Goal: Task Accomplishment & Management: Manage account settings

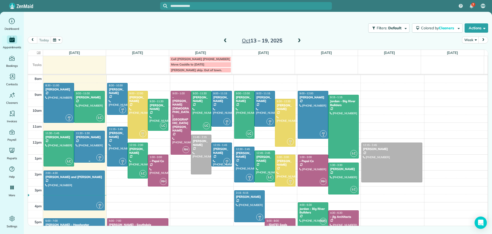
click at [85, 144] on div at bounding box center [89, 146] width 30 height 31
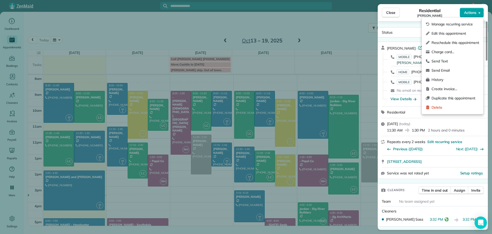
click at [469, 11] on span "Actions" at bounding box center [470, 12] width 12 height 5
click at [355, 30] on div "Close Residential D'[PERSON_NAME] Actions Status Active D'[PERSON_NAME] · Open …" at bounding box center [246, 117] width 492 height 234
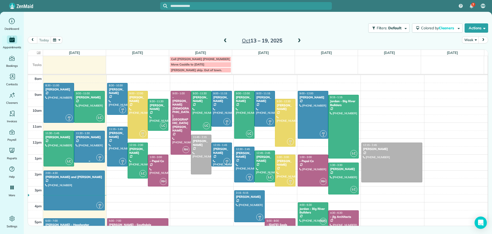
click at [87, 144] on div at bounding box center [89, 146] width 30 height 31
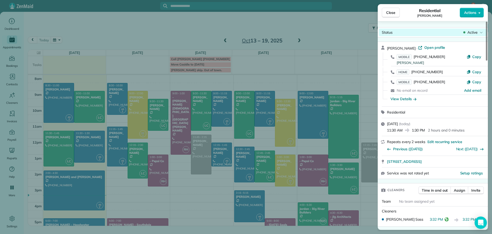
click at [469, 32] on span "Active" at bounding box center [473, 32] width 10 height 5
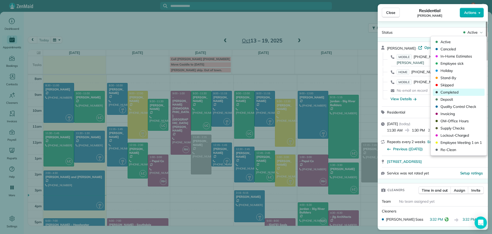
click at [452, 92] on span "Completed" at bounding box center [462, 91] width 43 height 5
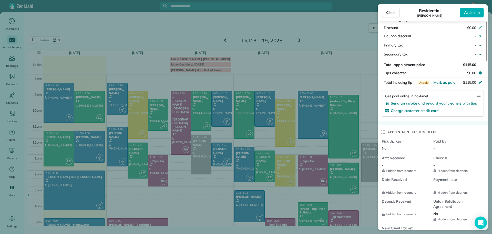
scroll to position [308, 0]
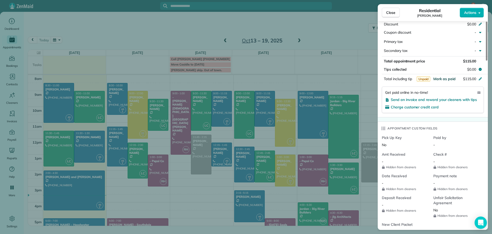
click at [451, 77] on span "Mark as paid" at bounding box center [445, 78] width 22 height 5
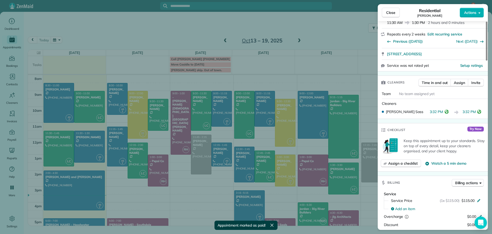
scroll to position [103, 0]
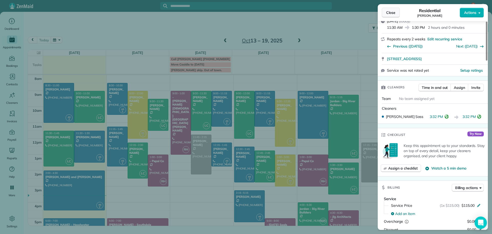
click at [393, 12] on span "Close" at bounding box center [390, 12] width 9 height 5
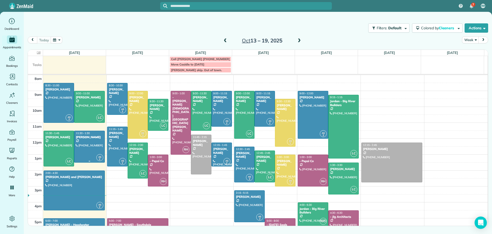
click at [82, 136] on div "[PERSON_NAME]" at bounding box center [89, 137] width 27 height 4
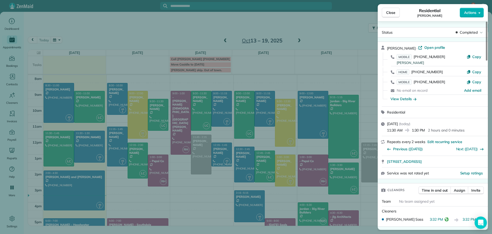
click at [385, 12] on button "Close" at bounding box center [391, 13] width 18 height 10
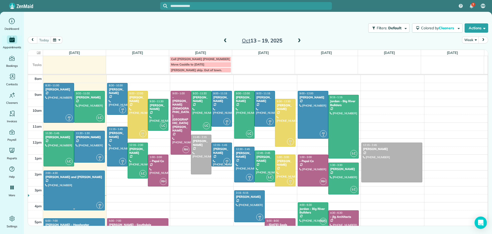
click at [70, 185] on div at bounding box center [74, 190] width 61 height 39
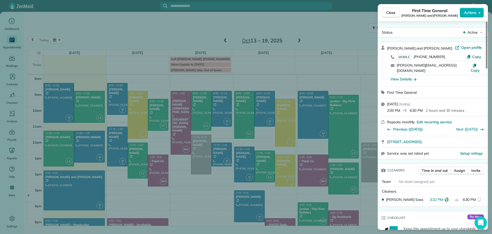
click at [394, 9] on button "Close" at bounding box center [391, 13] width 18 height 10
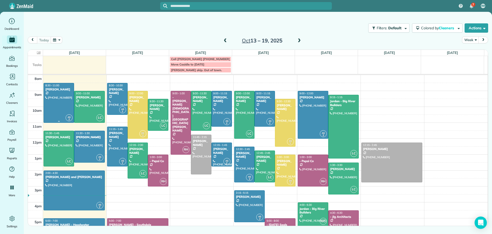
click at [53, 95] on div at bounding box center [59, 102] width 30 height 39
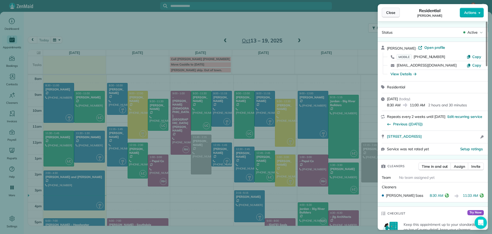
click at [392, 11] on span "Close" at bounding box center [390, 12] width 9 height 5
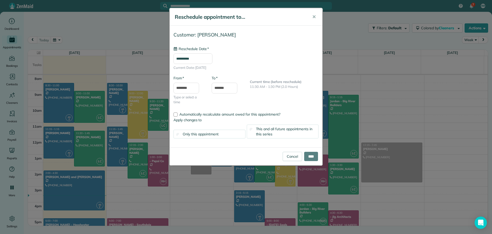
type input "**********"
click at [315, 16] on span "✕" at bounding box center [314, 17] width 4 height 6
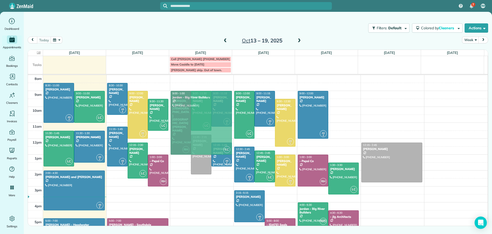
drag, startPoint x: 336, startPoint y: 109, endPoint x: 181, endPoint y: 105, distance: 155.2
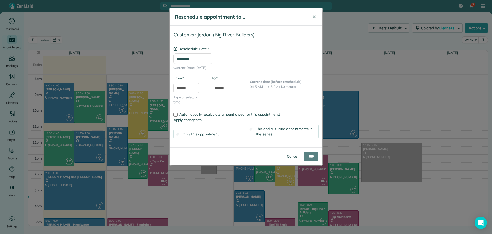
type input "**********"
click at [311, 155] on input "****" at bounding box center [311, 156] width 14 height 9
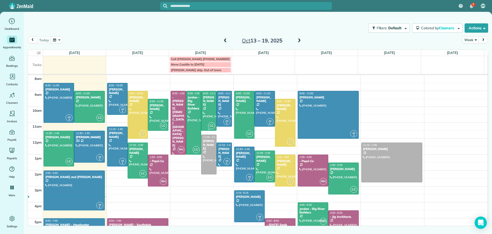
click at [205, 103] on div at bounding box center [209, 110] width 15 height 39
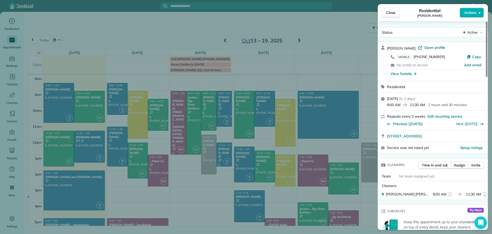
click at [460, 165] on span "Assign" at bounding box center [459, 164] width 11 height 5
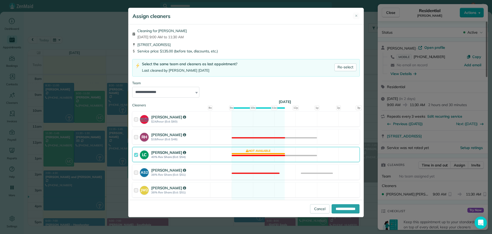
click at [159, 152] on strong "[PERSON_NAME]" at bounding box center [168, 152] width 35 height 5
click at [164, 188] on strong "[PERSON_NAME]" at bounding box center [168, 187] width 35 height 5
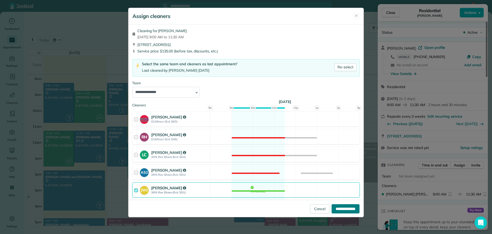
click at [344, 209] on input "**********" at bounding box center [346, 208] width 28 height 9
type input "**********"
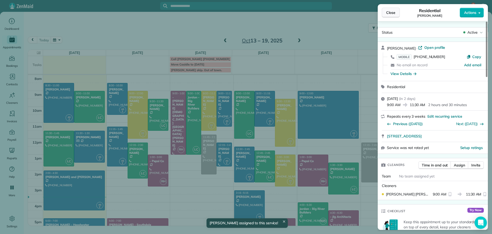
click at [391, 13] on span "Close" at bounding box center [390, 12] width 9 height 5
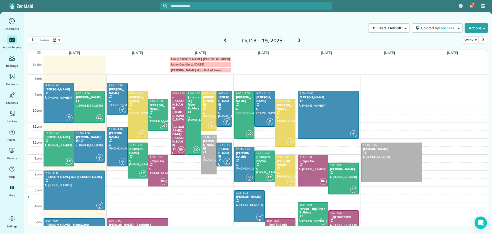
click at [135, 101] on div "[PERSON_NAME]" at bounding box center [137, 98] width 17 height 7
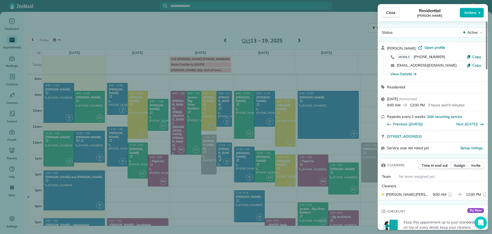
click at [460, 164] on span "Assign" at bounding box center [459, 165] width 11 height 5
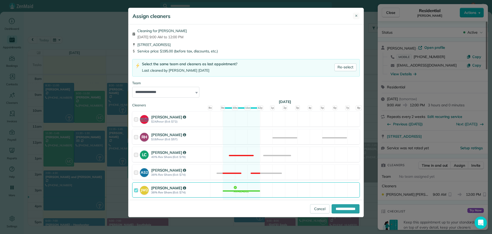
click at [357, 14] on button "✕" at bounding box center [356, 16] width 7 height 7
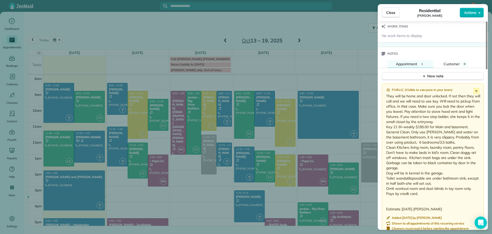
scroll to position [513, 0]
click at [475, 90] on icon at bounding box center [477, 90] width 6 height 6
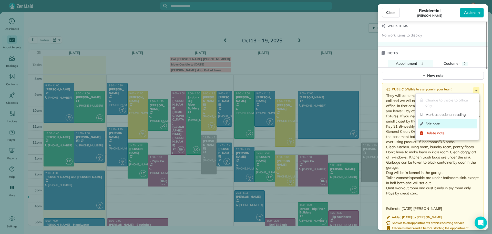
click at [426, 122] on span "Edit note" at bounding box center [451, 123] width 50 height 5
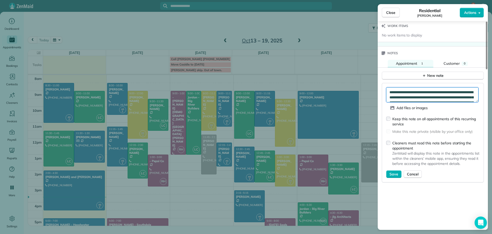
click at [389, 93] on textarea "**********" at bounding box center [432, 94] width 92 height 15
click at [403, 101] on textarea at bounding box center [432, 94] width 92 height 15
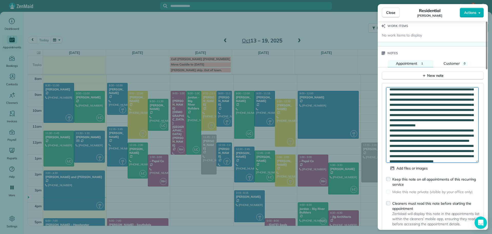
drag, startPoint x: 477, startPoint y: 101, endPoint x: 477, endPoint y: 162, distance: 61.0
click at [477, 162] on textarea at bounding box center [432, 124] width 92 height 75
click at [431, 105] on textarea at bounding box center [432, 125] width 92 height 76
click at [400, 122] on textarea at bounding box center [432, 125] width 92 height 76
click at [471, 119] on textarea at bounding box center [432, 125] width 92 height 76
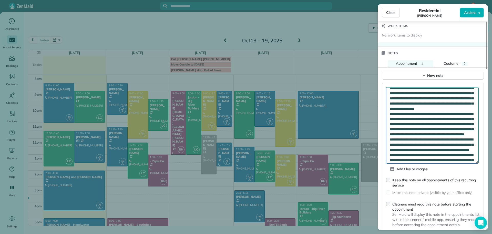
scroll to position [21, 0]
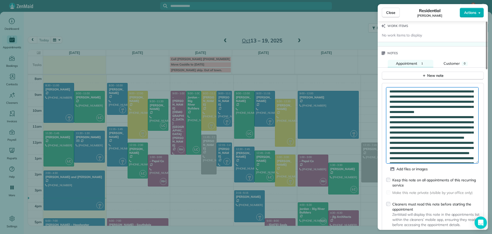
click at [410, 128] on textarea at bounding box center [432, 125] width 92 height 76
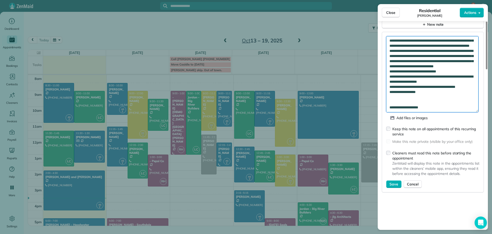
scroll to position [565, 0]
type textarea "**********"
click at [390, 183] on button "Save" at bounding box center [393, 184] width 15 height 8
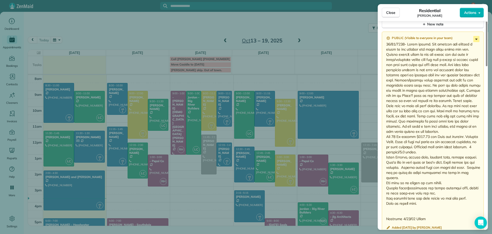
click at [476, 40] on icon at bounding box center [477, 39] width 6 height 6
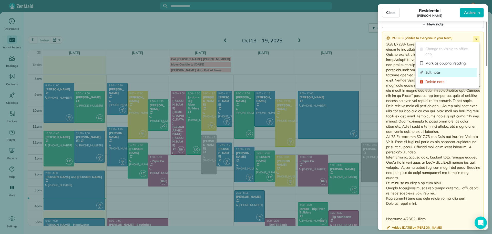
click at [430, 71] on span "Edit note" at bounding box center [451, 72] width 50 height 5
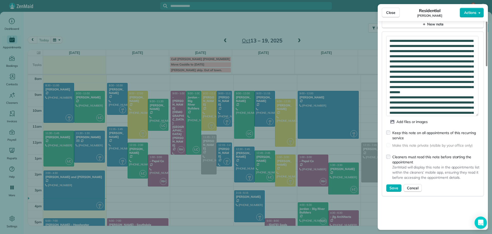
drag, startPoint x: 476, startPoint y: 50, endPoint x: 471, endPoint y: 102, distance: 52.1
click at [480, 114] on div "Add files or images Keep this note on all appointments of this recurring servic…" at bounding box center [433, 114] width 102 height 164
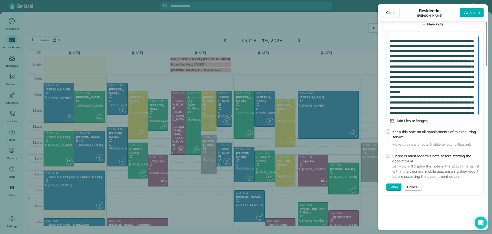
click at [444, 66] on textarea at bounding box center [432, 75] width 92 height 79
click at [469, 66] on textarea at bounding box center [432, 75] width 92 height 79
click at [394, 72] on textarea at bounding box center [432, 75] width 92 height 79
click at [401, 87] on textarea at bounding box center [432, 75] width 92 height 79
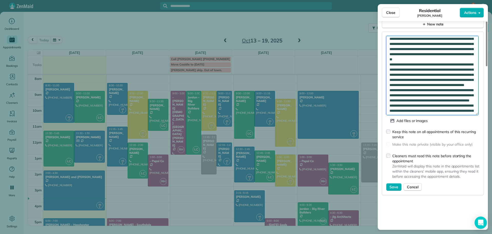
scroll to position [84, 0]
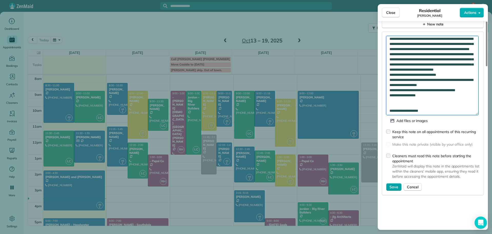
type textarea "**********"
click at [395, 187] on span "Save" at bounding box center [394, 186] width 9 height 5
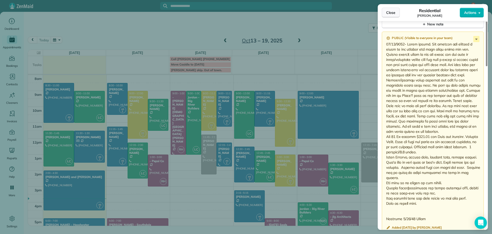
click at [391, 12] on span "Close" at bounding box center [390, 12] width 9 height 5
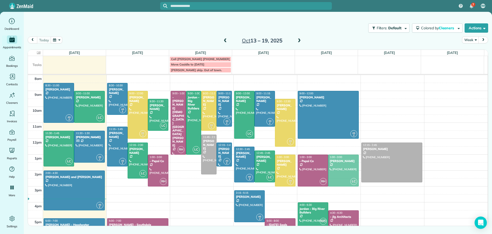
drag, startPoint x: 337, startPoint y: 175, endPoint x: 333, endPoint y: 168, distance: 8.7
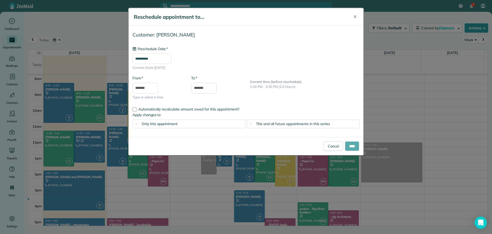
type input "**********"
click at [352, 147] on input "****" at bounding box center [352, 145] width 14 height 9
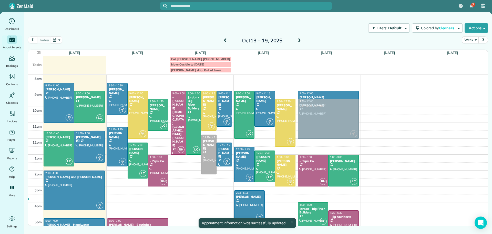
drag, startPoint x: 385, startPoint y: 155, endPoint x: 327, endPoint y: 113, distance: 72.2
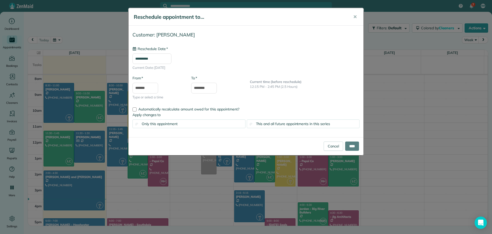
type input "**********"
click at [353, 16] on button "✕" at bounding box center [356, 17] width 12 height 12
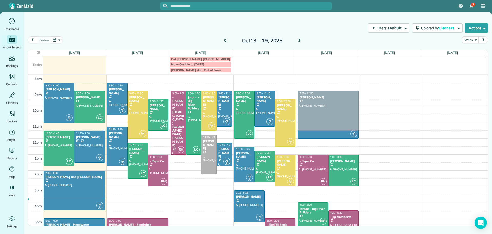
drag, startPoint x: 391, startPoint y: 157, endPoint x: 325, endPoint y: 115, distance: 78.5
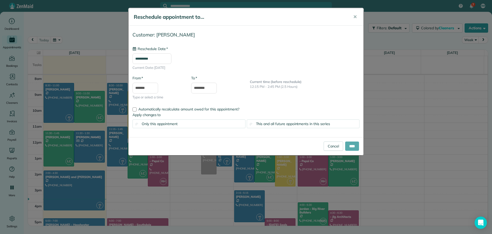
type input "**********"
click at [353, 146] on input "****" at bounding box center [352, 145] width 14 height 9
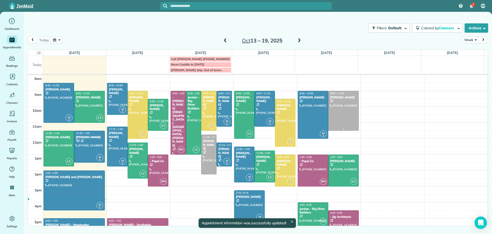
click at [347, 108] on div at bounding box center [344, 110] width 30 height 39
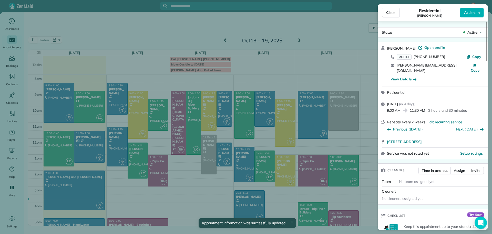
scroll to position [52, 0]
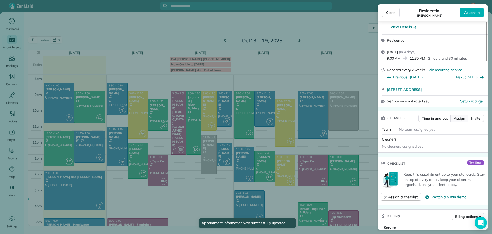
click at [459, 116] on span "Assign" at bounding box center [459, 118] width 11 height 5
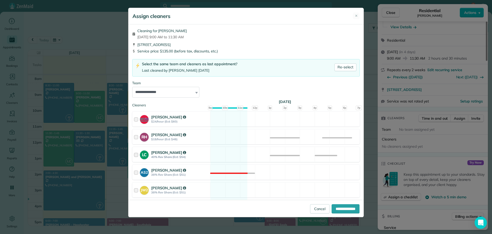
click at [159, 153] on strong "[PERSON_NAME]" at bounding box center [168, 152] width 35 height 5
click at [350, 208] on input "**********" at bounding box center [346, 208] width 28 height 9
type input "**********"
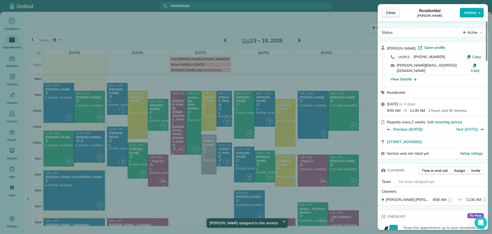
click at [388, 13] on span "Close" at bounding box center [390, 12] width 9 height 5
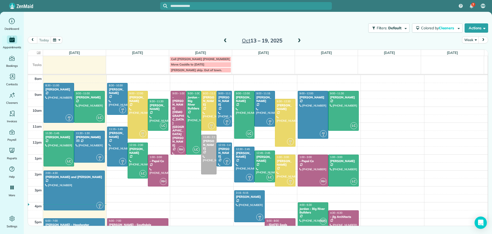
click at [224, 39] on span at bounding box center [226, 40] width 6 height 5
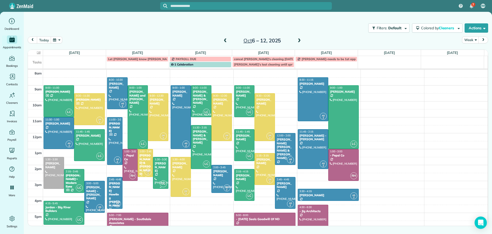
click at [160, 167] on div "[PERSON_NAME]" at bounding box center [161, 166] width 12 height 11
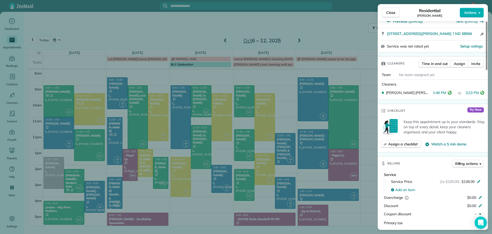
scroll to position [77, 0]
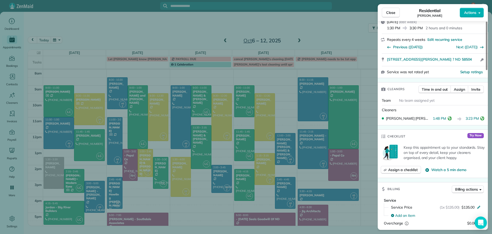
drag, startPoint x: 390, startPoint y: 12, endPoint x: 391, endPoint y: 15, distance: 2.8
click at [391, 15] on span "Close" at bounding box center [390, 12] width 9 height 5
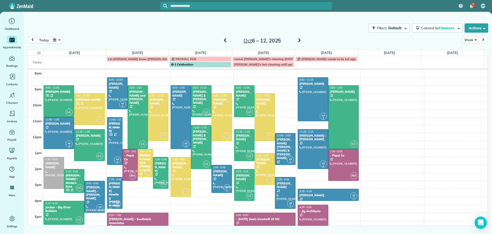
click at [225, 44] on span at bounding box center [226, 41] width 6 height 8
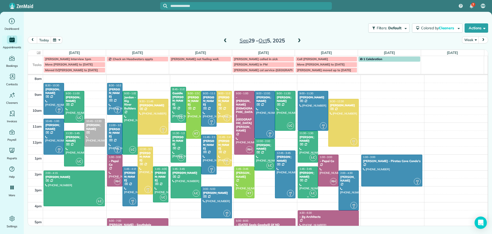
click at [304, 179] on div at bounding box center [308, 181] width 20 height 31
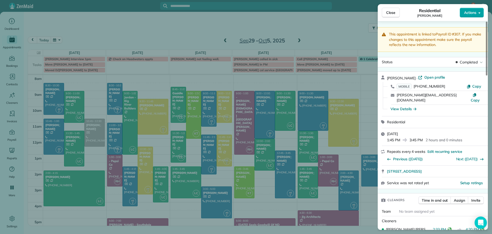
click at [471, 12] on span "Actions" at bounding box center [470, 12] width 12 height 5
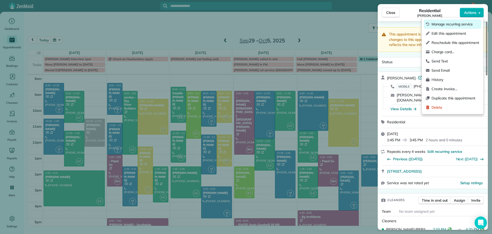
click at [443, 22] on div "Manage recurring service" at bounding box center [452, 23] width 57 height 9
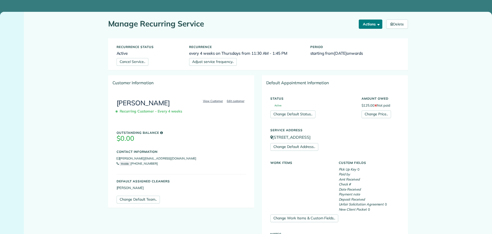
click at [363, 21] on button "Actions" at bounding box center [371, 23] width 24 height 9
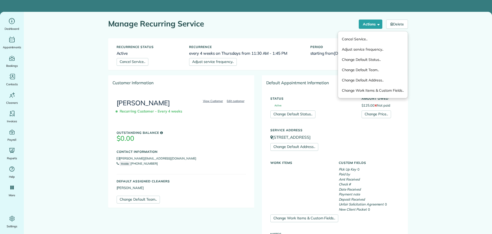
click at [327, 14] on div "Manage Recurring Service Actions Cancel Service.. Adjust service frequency.. Ch…" at bounding box center [258, 21] width 308 height 19
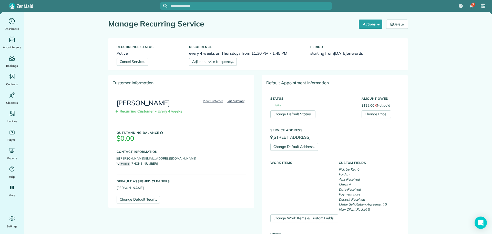
click at [235, 100] on link "Edit customer" at bounding box center [235, 100] width 21 height 5
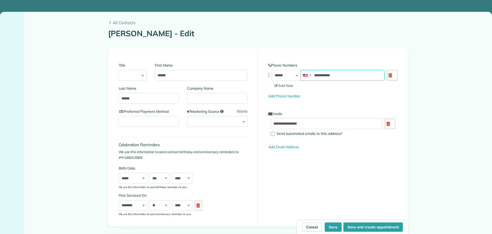
click at [348, 77] on input "**********" at bounding box center [343, 75] width 84 height 11
click at [348, 76] on input "**********" at bounding box center [343, 75] width 84 height 11
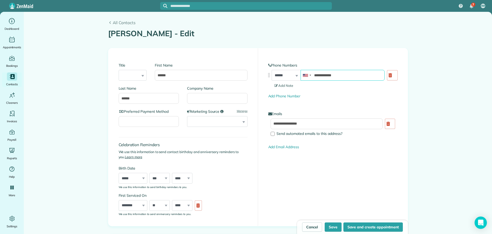
click at [349, 76] on input "**********" at bounding box center [343, 75] width 84 height 11
click at [332, 224] on button "Save" at bounding box center [333, 226] width 17 height 9
type input "**********"
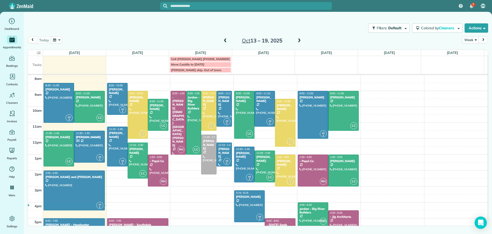
click at [225, 39] on span at bounding box center [226, 40] width 6 height 5
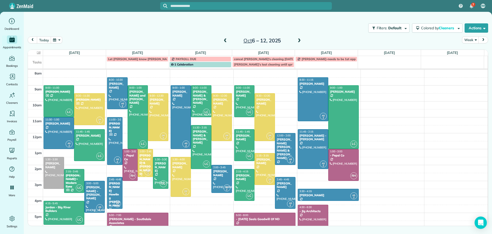
click at [93, 189] on div "[PERSON_NAME] - [PERSON_NAME]" at bounding box center [94, 192] width 17 height 15
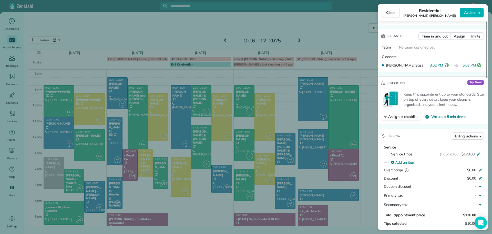
scroll to position [51, 0]
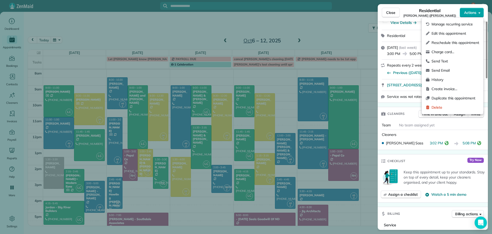
click at [471, 11] on span "Actions" at bounding box center [470, 12] width 12 height 5
click at [441, 49] on div "Charge card…" at bounding box center [452, 51] width 57 height 9
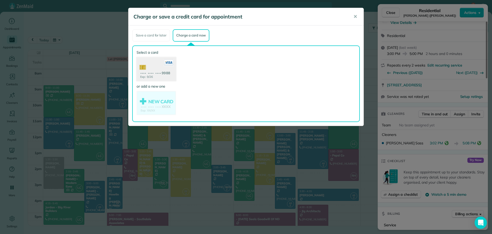
click at [165, 69] on use at bounding box center [156, 69] width 39 height 25
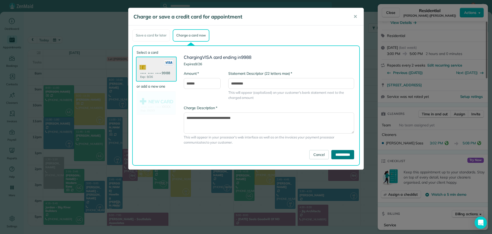
click at [334, 153] on input "**********" at bounding box center [343, 154] width 23 height 9
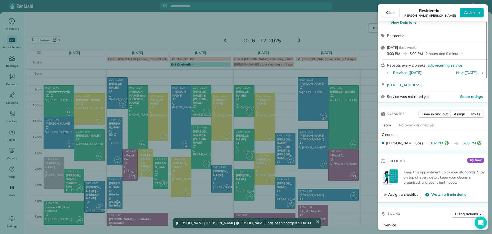
scroll to position [0, 0]
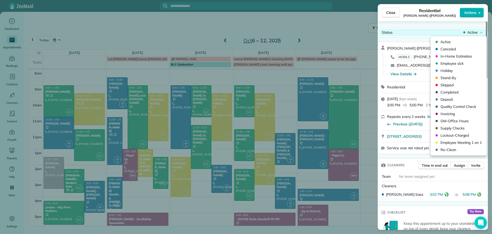
click at [468, 33] on span "Active" at bounding box center [473, 32] width 10 height 5
click at [445, 90] on span "Completed" at bounding box center [462, 91] width 43 height 5
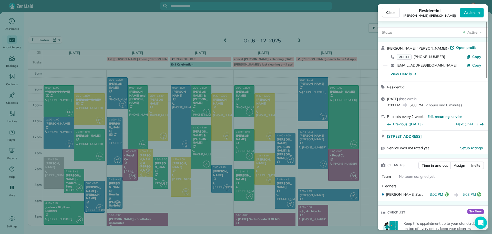
scroll to position [103, 0]
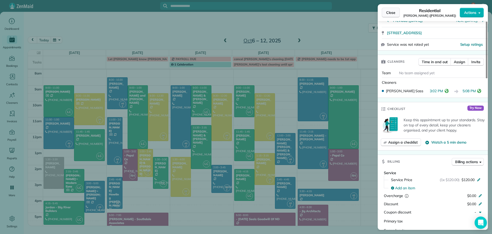
click at [391, 13] on span "Close" at bounding box center [390, 12] width 9 height 5
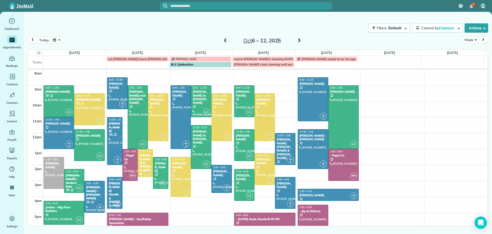
click at [144, 157] on div "[PERSON_NAME] & [PERSON_NAME]" at bounding box center [145, 164] width 12 height 22
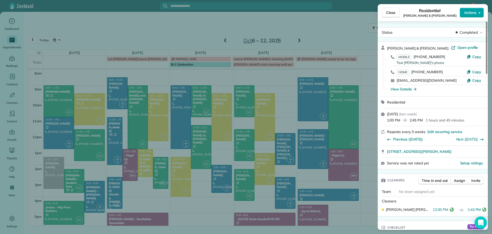
click at [466, 11] on span "Actions" at bounding box center [470, 12] width 12 height 5
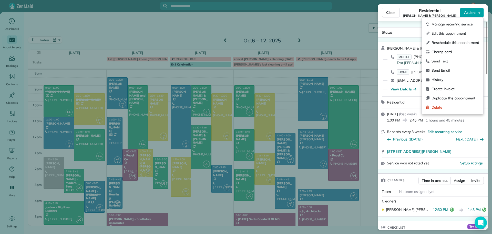
click at [466, 11] on span "Actions" at bounding box center [470, 12] width 12 height 5
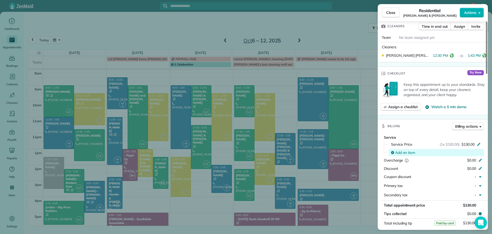
scroll to position [205, 0]
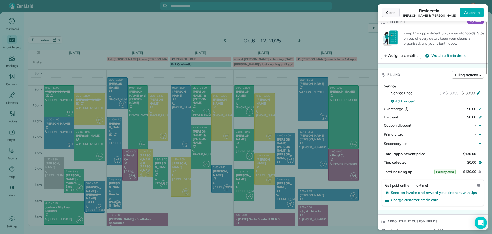
click at [392, 13] on span "Close" at bounding box center [390, 12] width 9 height 5
